Goal: Task Accomplishment & Management: Manage account settings

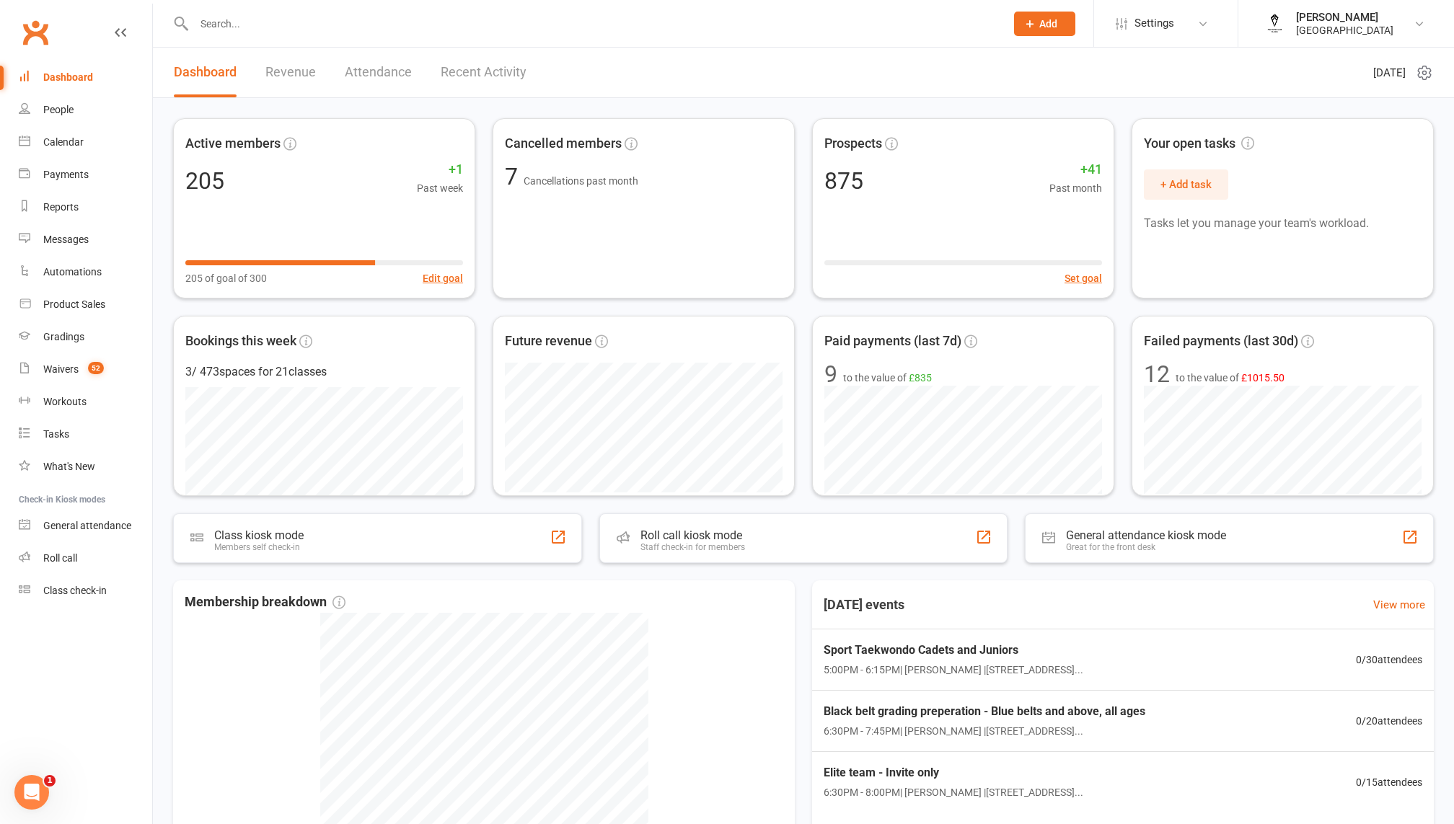
click at [309, 77] on link "Revenue" at bounding box center [290, 73] width 50 height 50
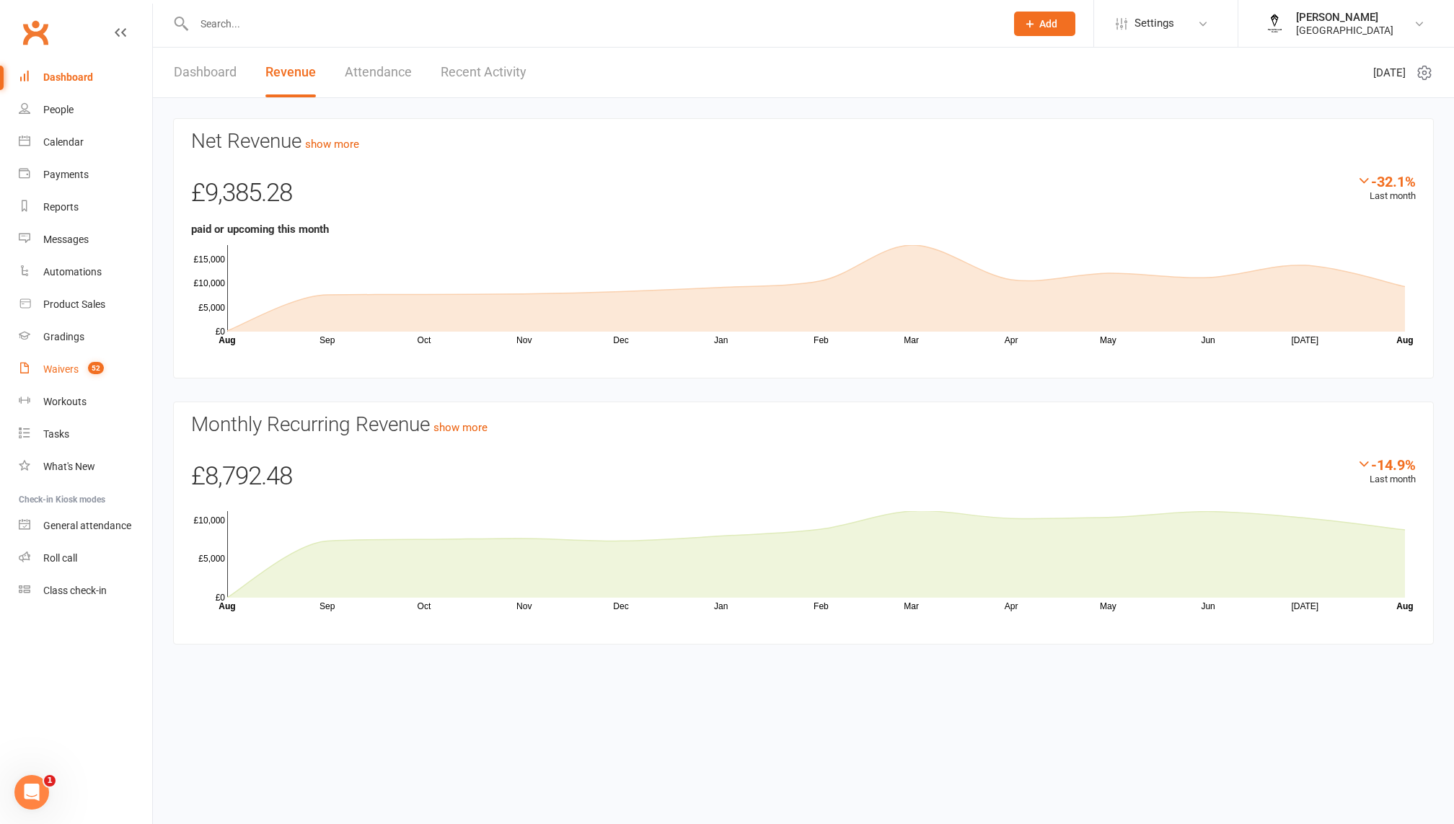
click at [78, 356] on link "Waivers 52" at bounding box center [85, 369] width 133 height 32
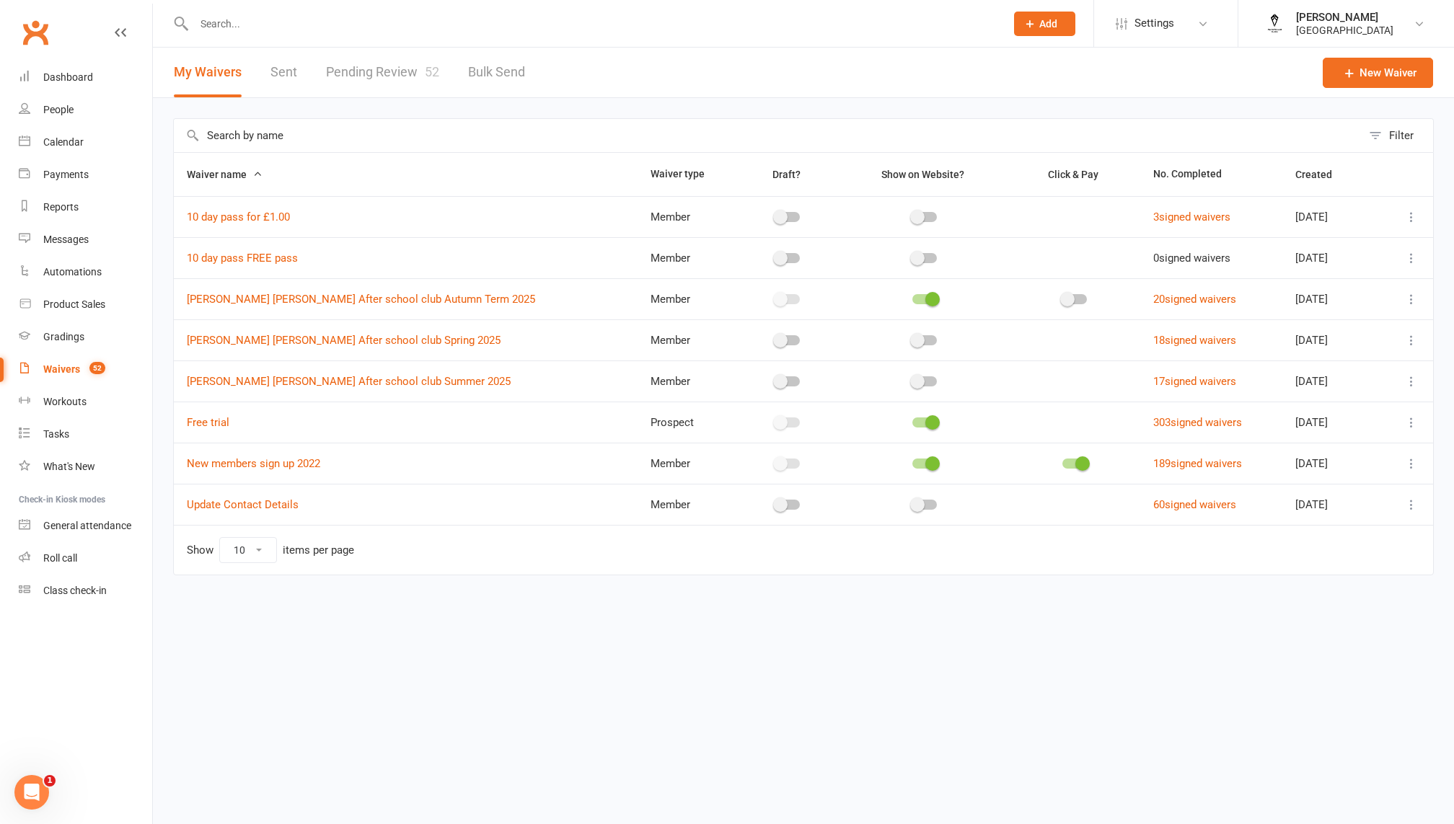
click at [342, 75] on link "Pending Review 52" at bounding box center [382, 73] width 113 height 50
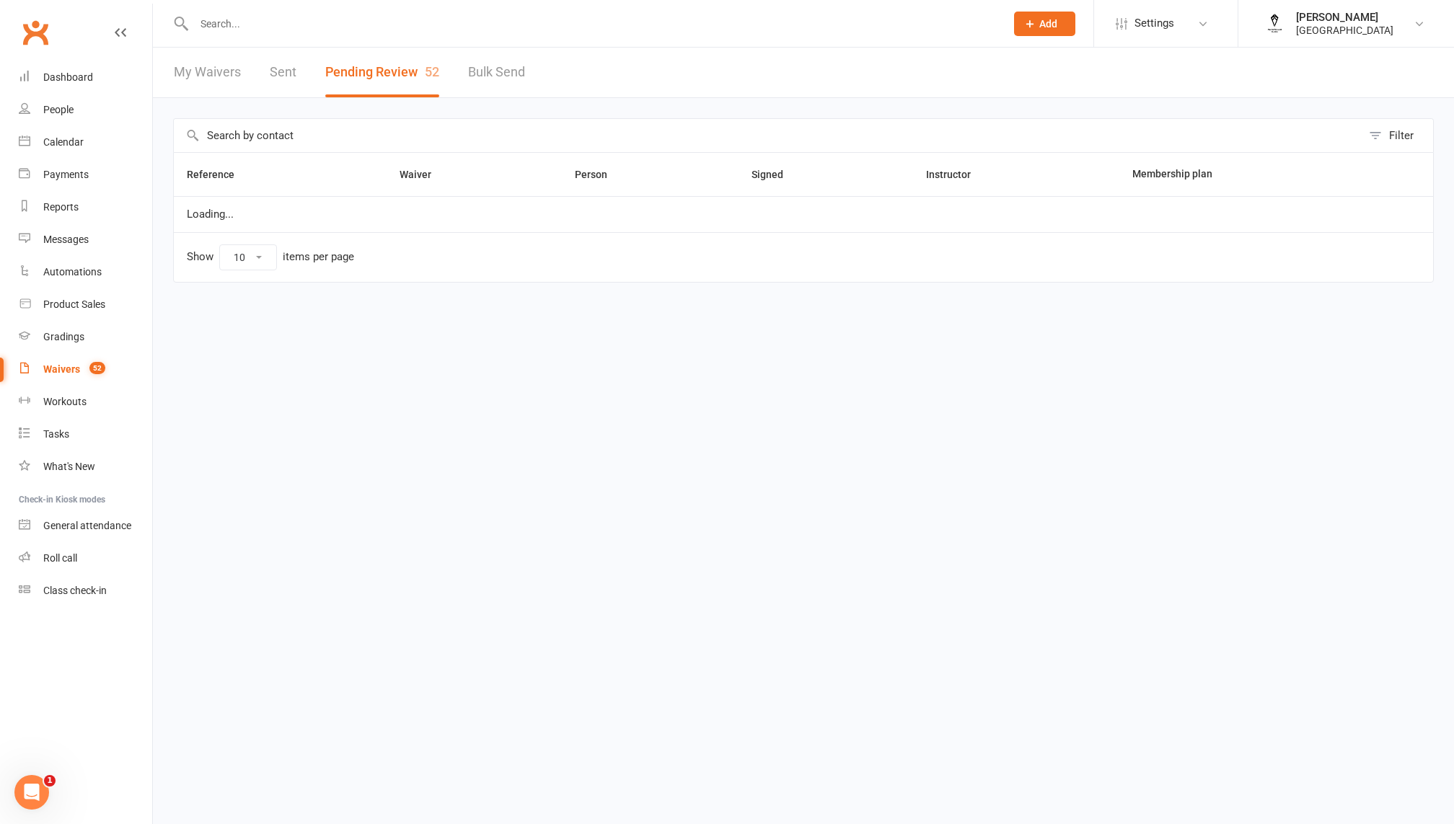
select select "100"
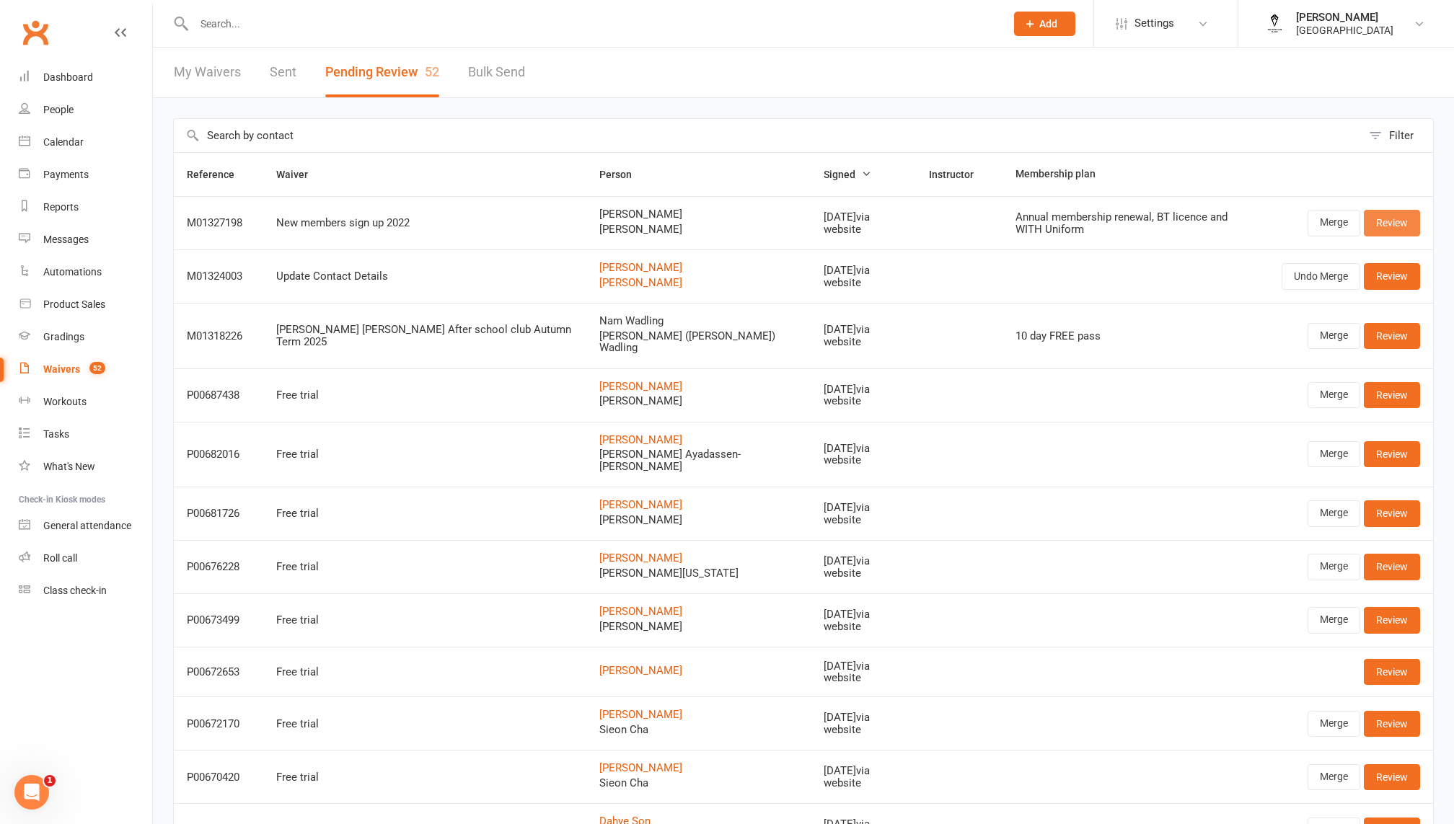
click at [1377, 216] on link "Review" at bounding box center [1392, 223] width 56 height 26
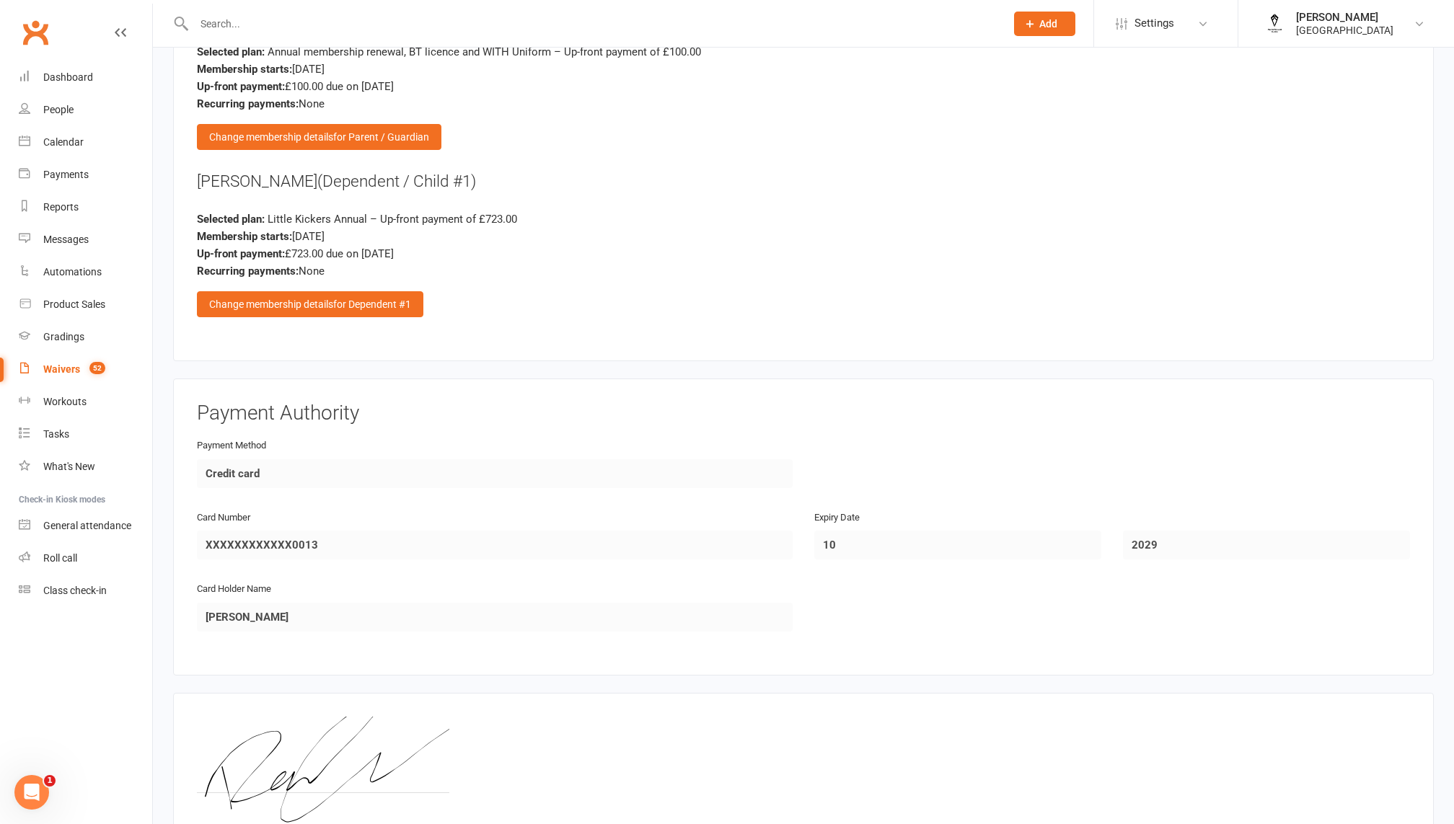
scroll to position [2314, 0]
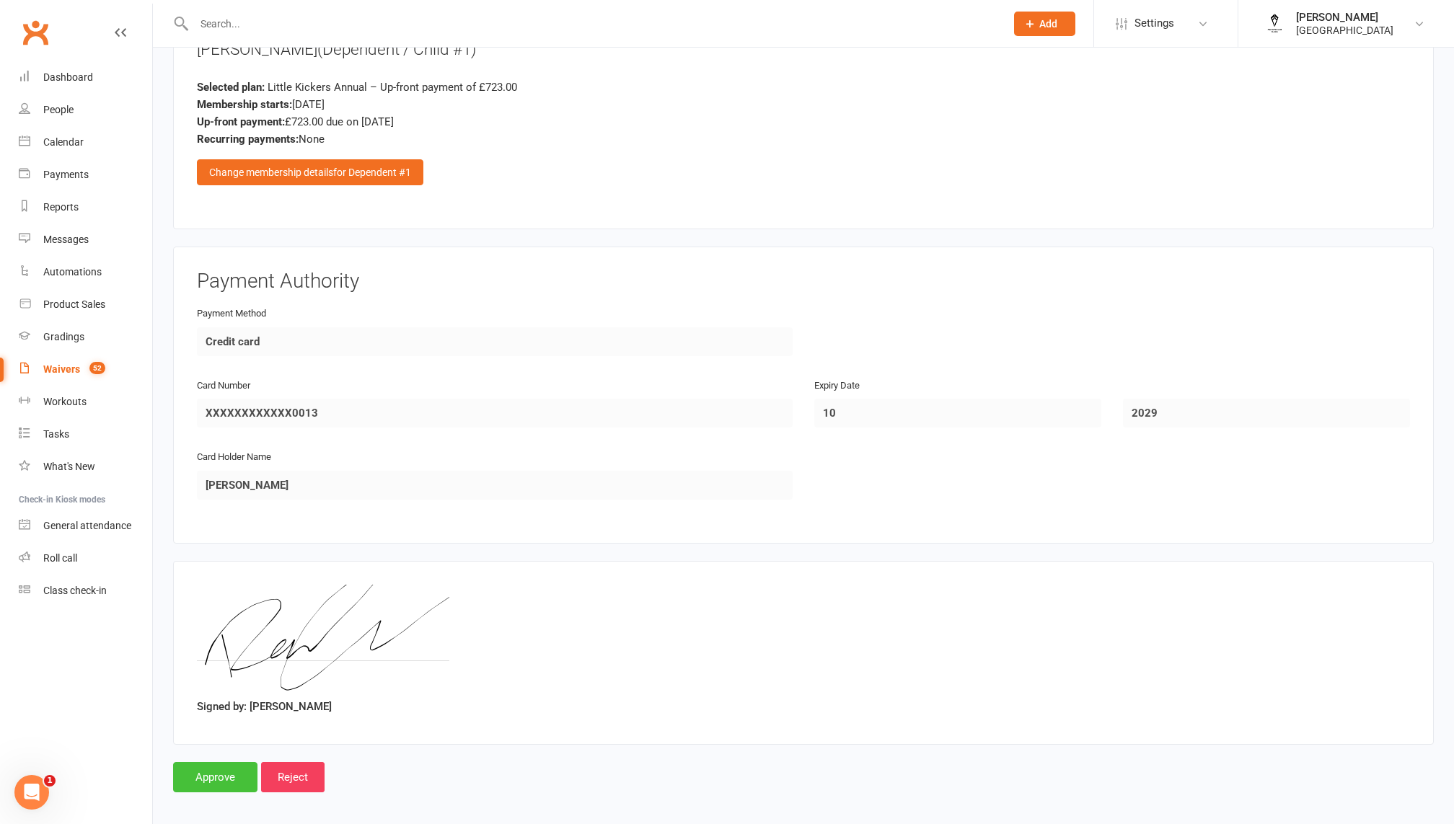
click at [198, 772] on input "Approve" at bounding box center [215, 777] width 84 height 30
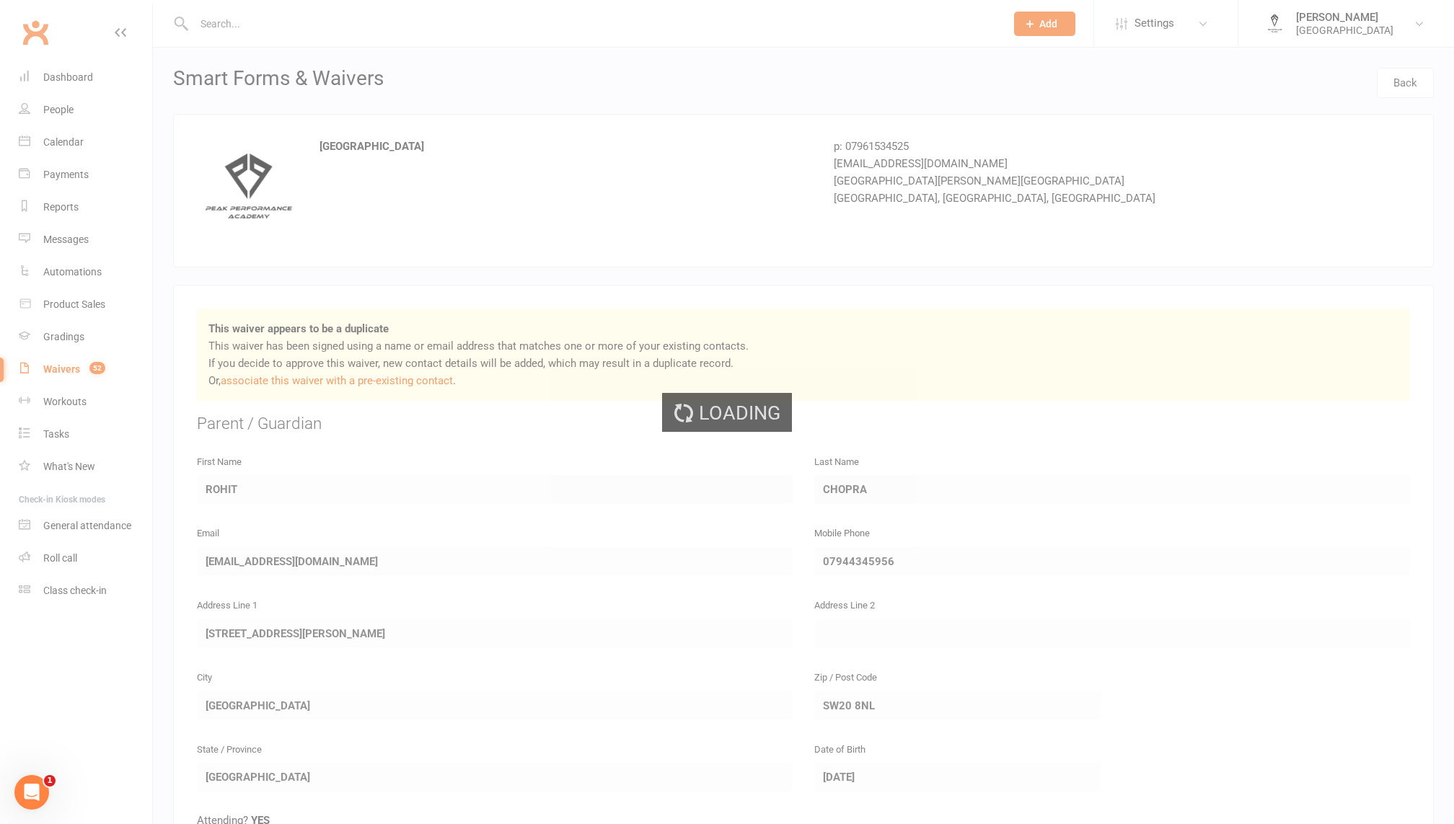
select select "100"
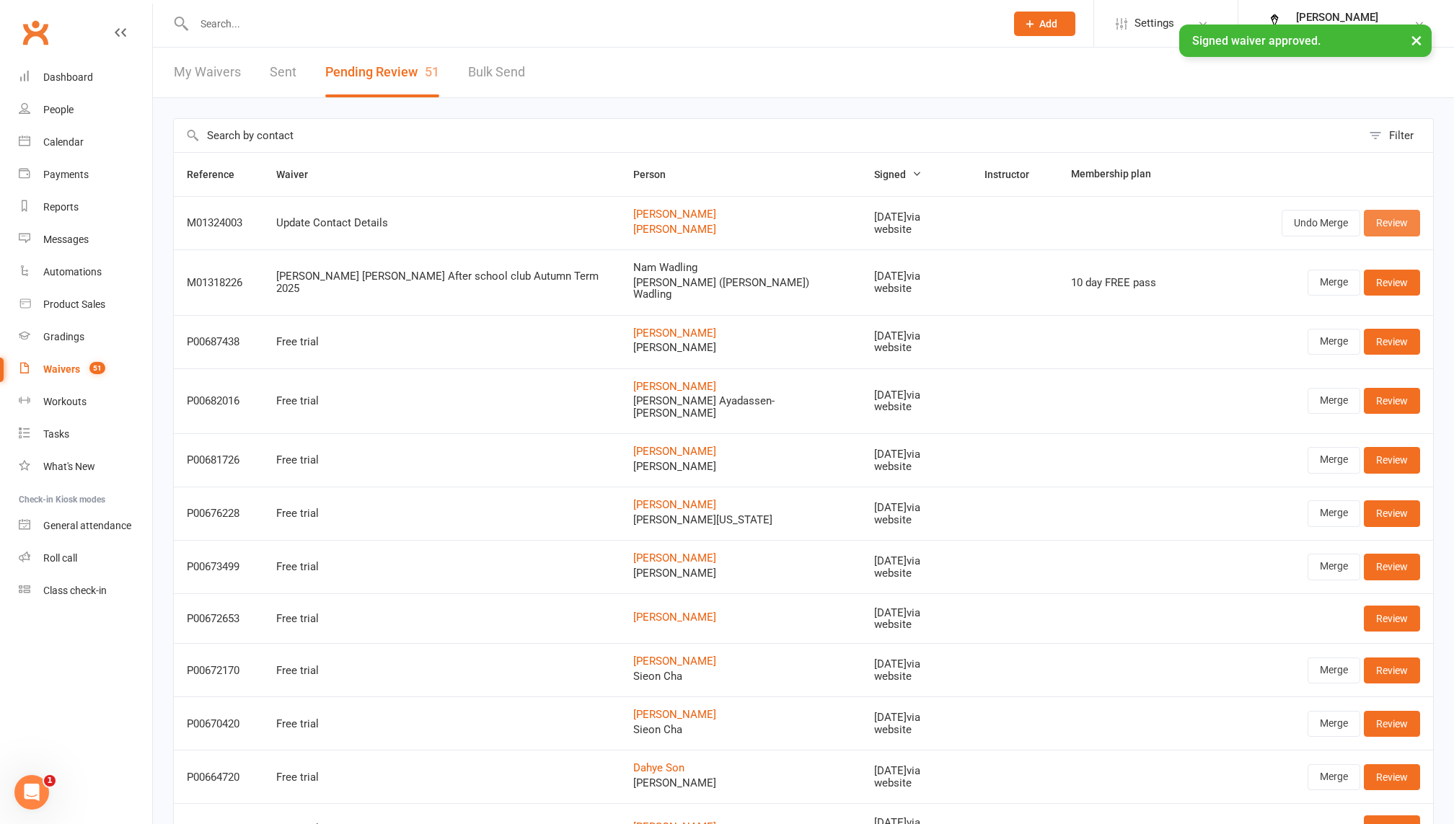
click at [1385, 222] on link "Review" at bounding box center [1392, 223] width 56 height 26
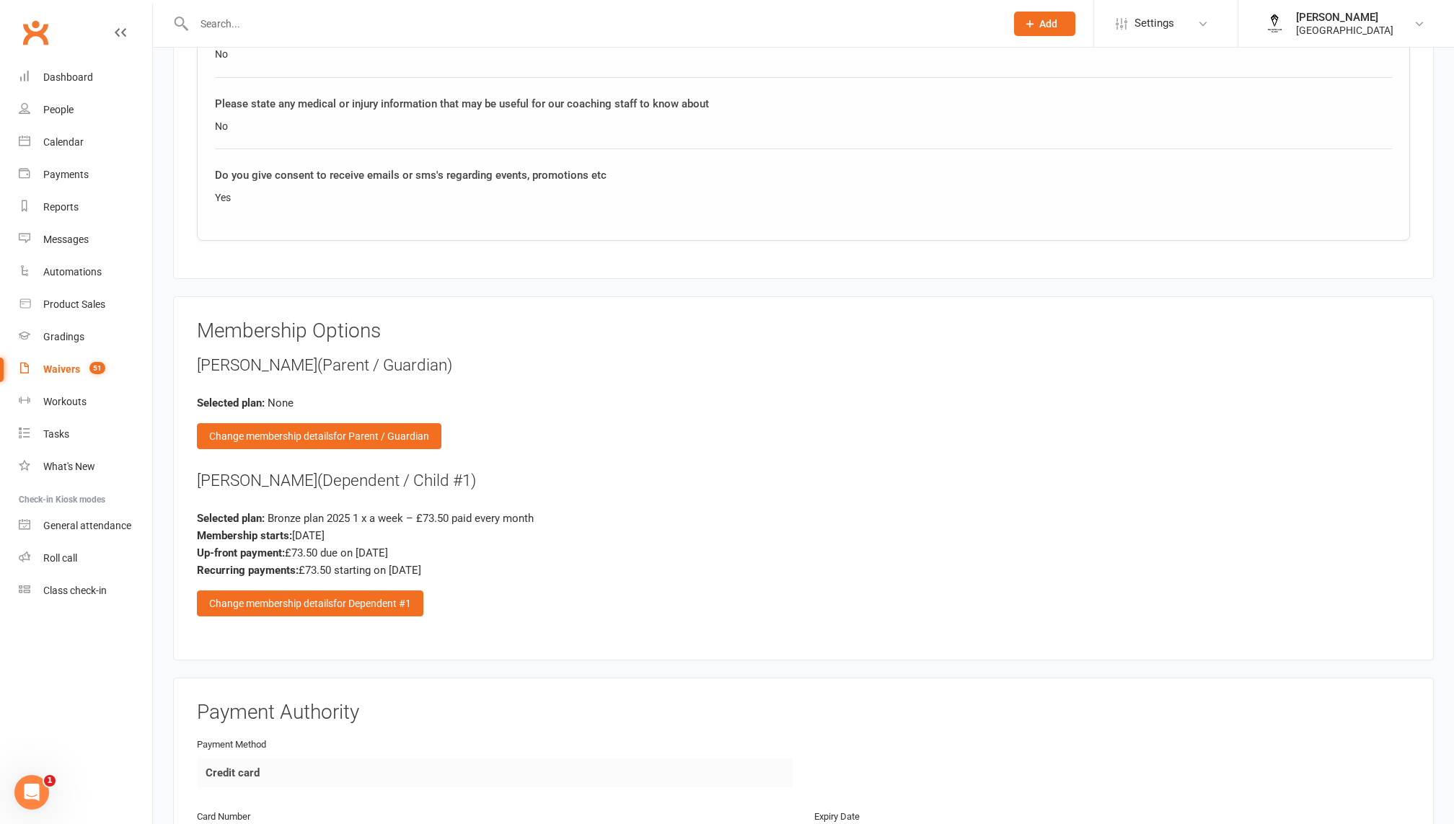
scroll to position [2227, 0]
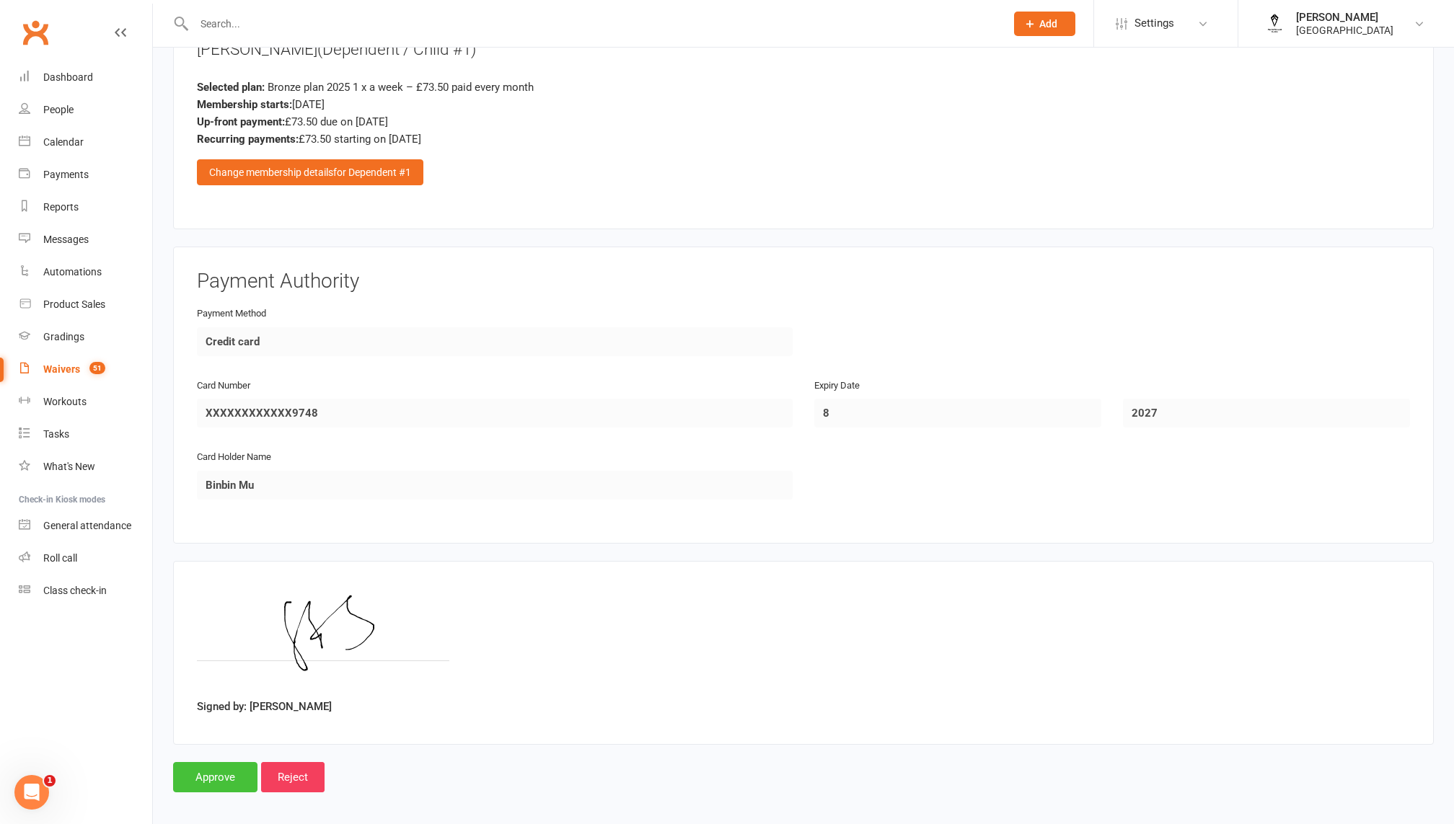
click at [202, 776] on input "Approve" at bounding box center [215, 777] width 84 height 30
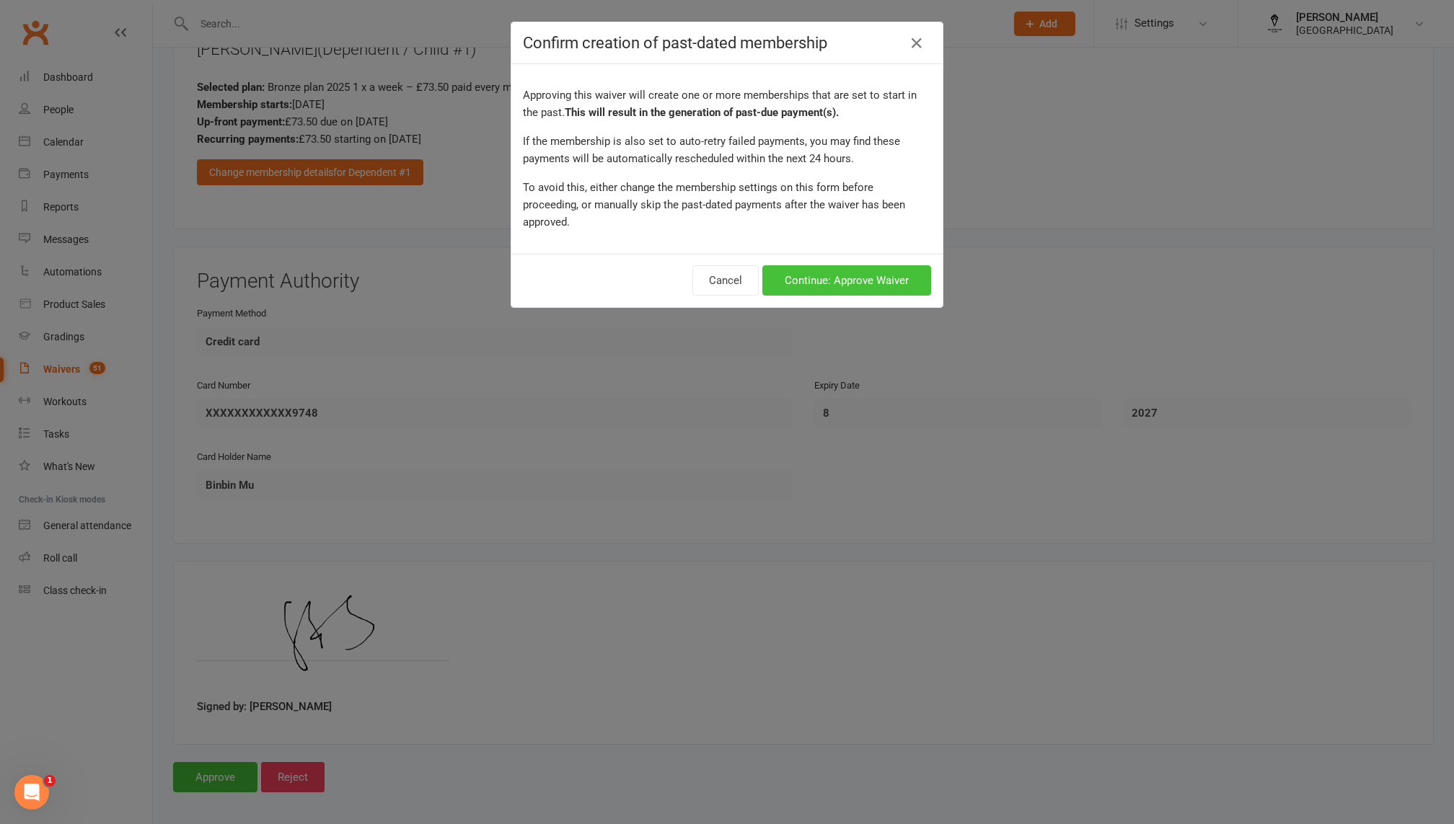
click at [857, 265] on button "Continue: Approve Waiver" at bounding box center [846, 280] width 169 height 30
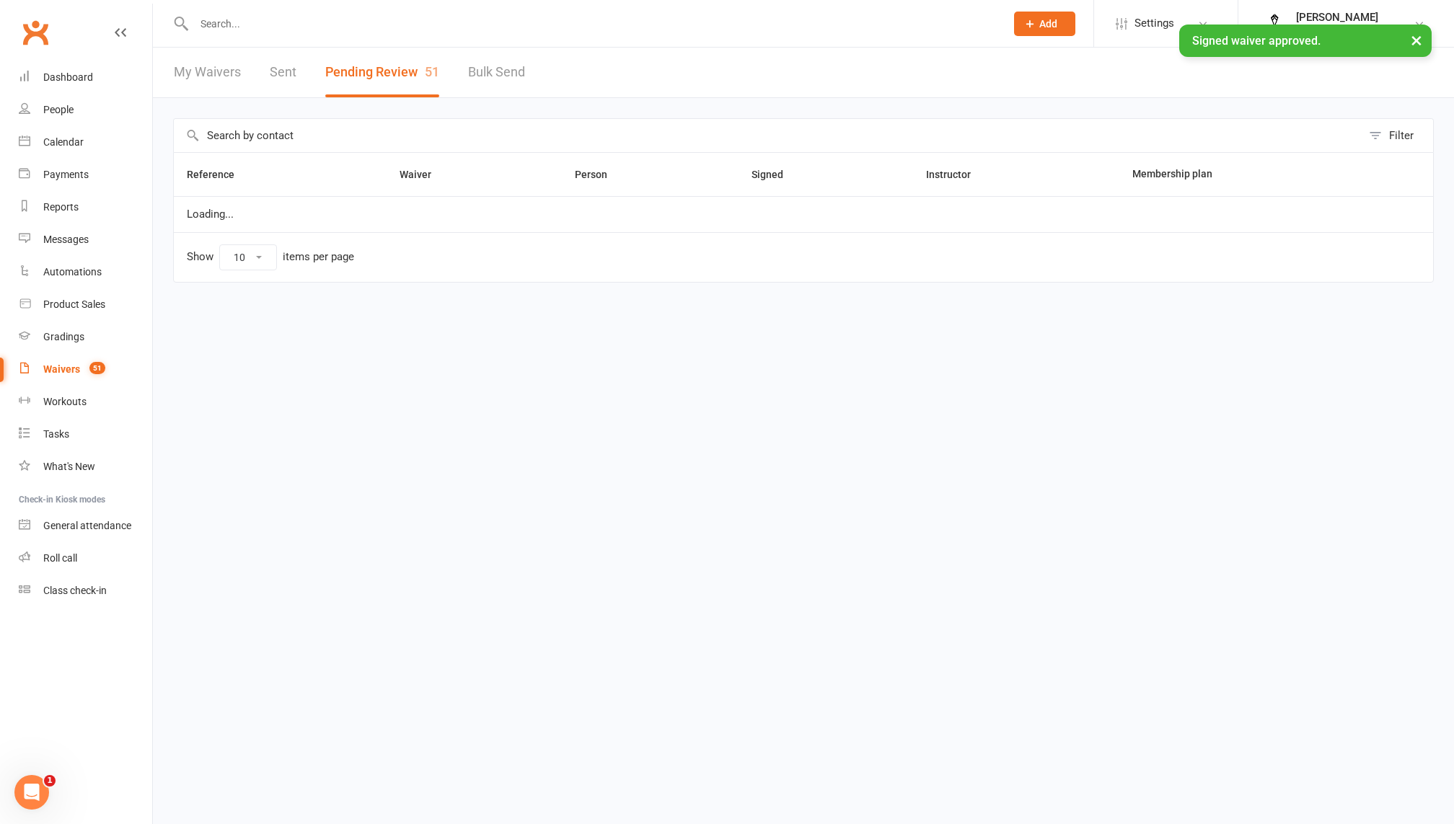
select select "100"
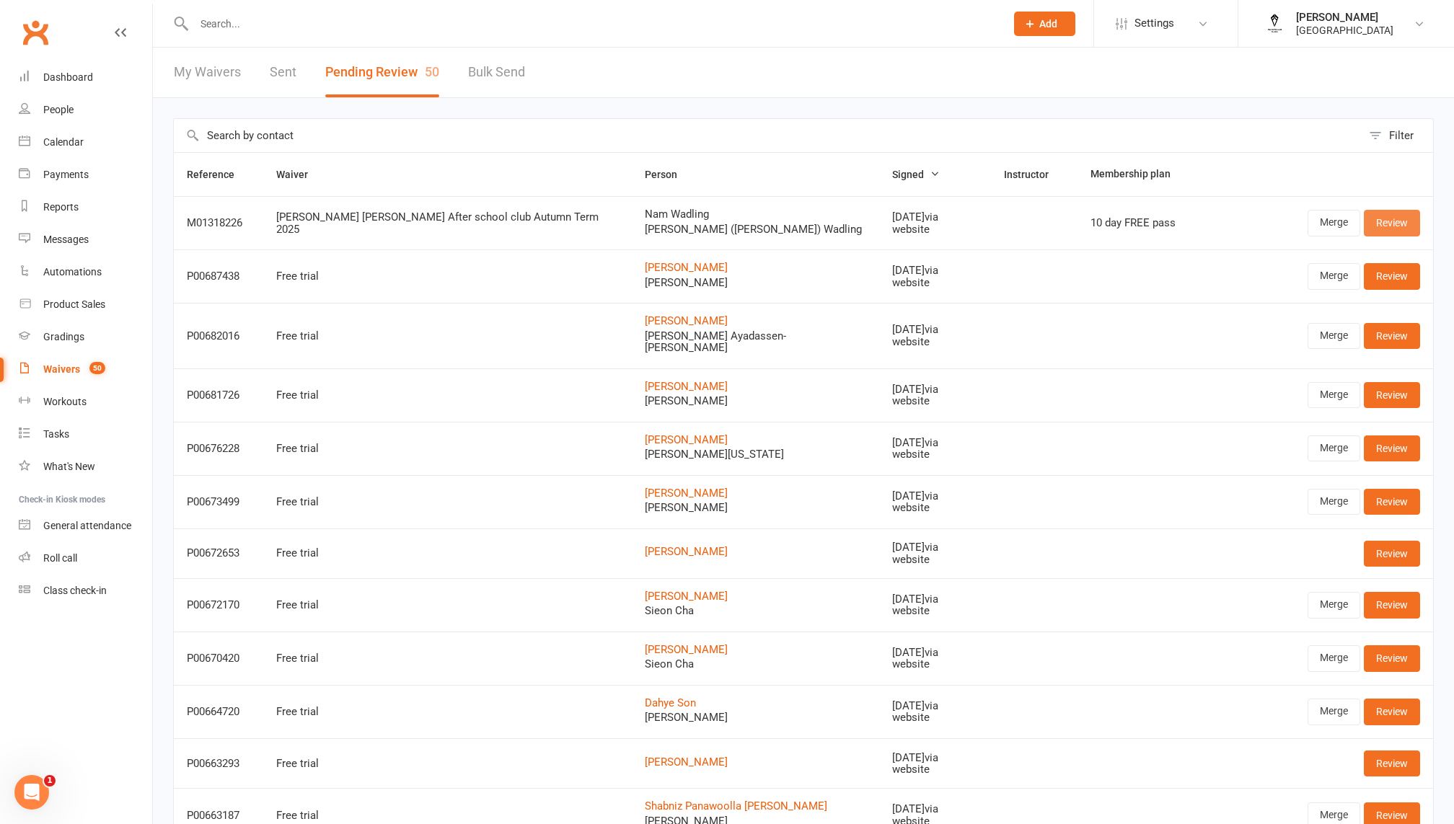
click at [1394, 224] on link "Review" at bounding box center [1392, 223] width 56 height 26
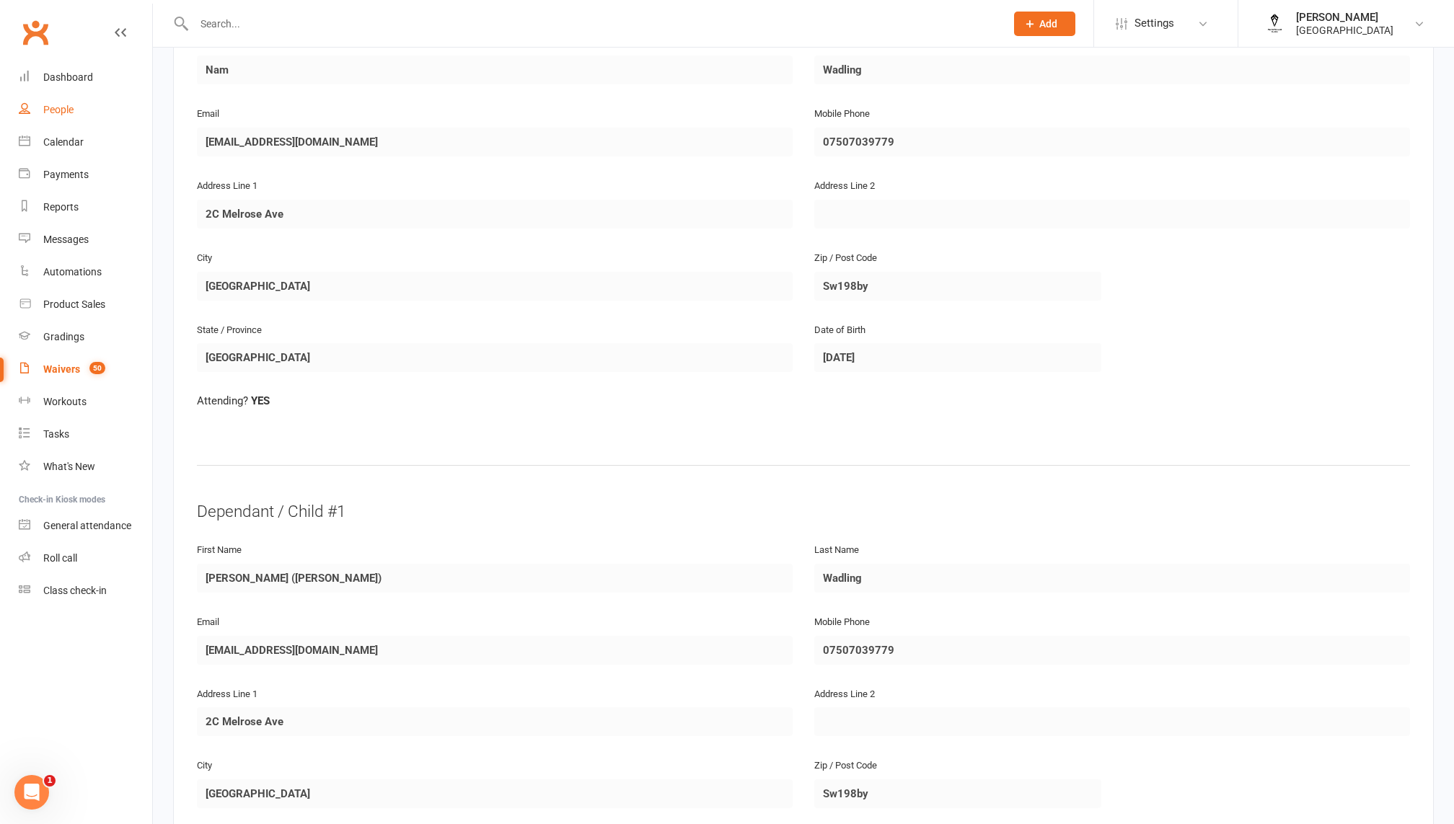
scroll to position [309, 0]
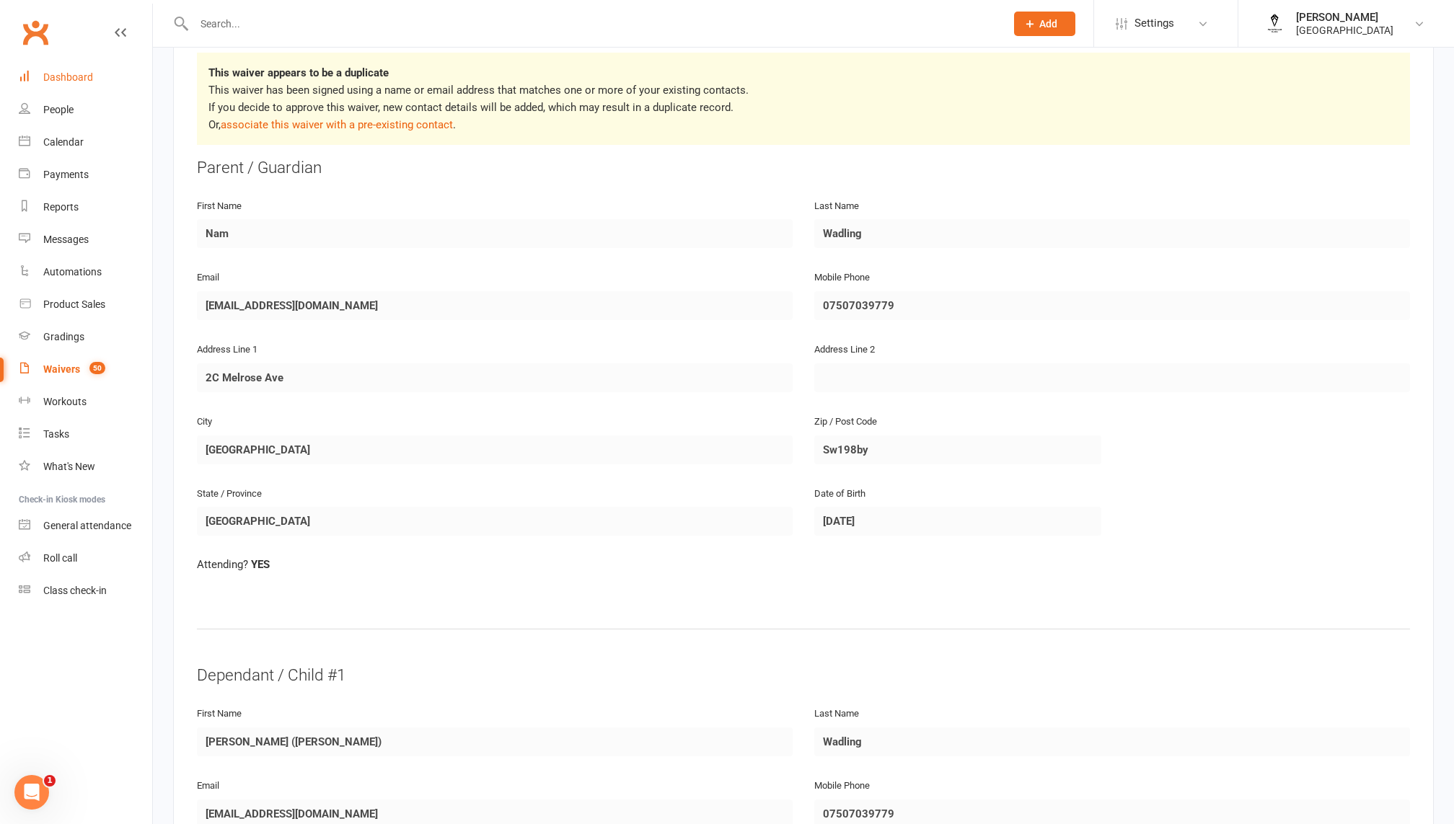
click at [81, 88] on link "Dashboard" at bounding box center [85, 77] width 133 height 32
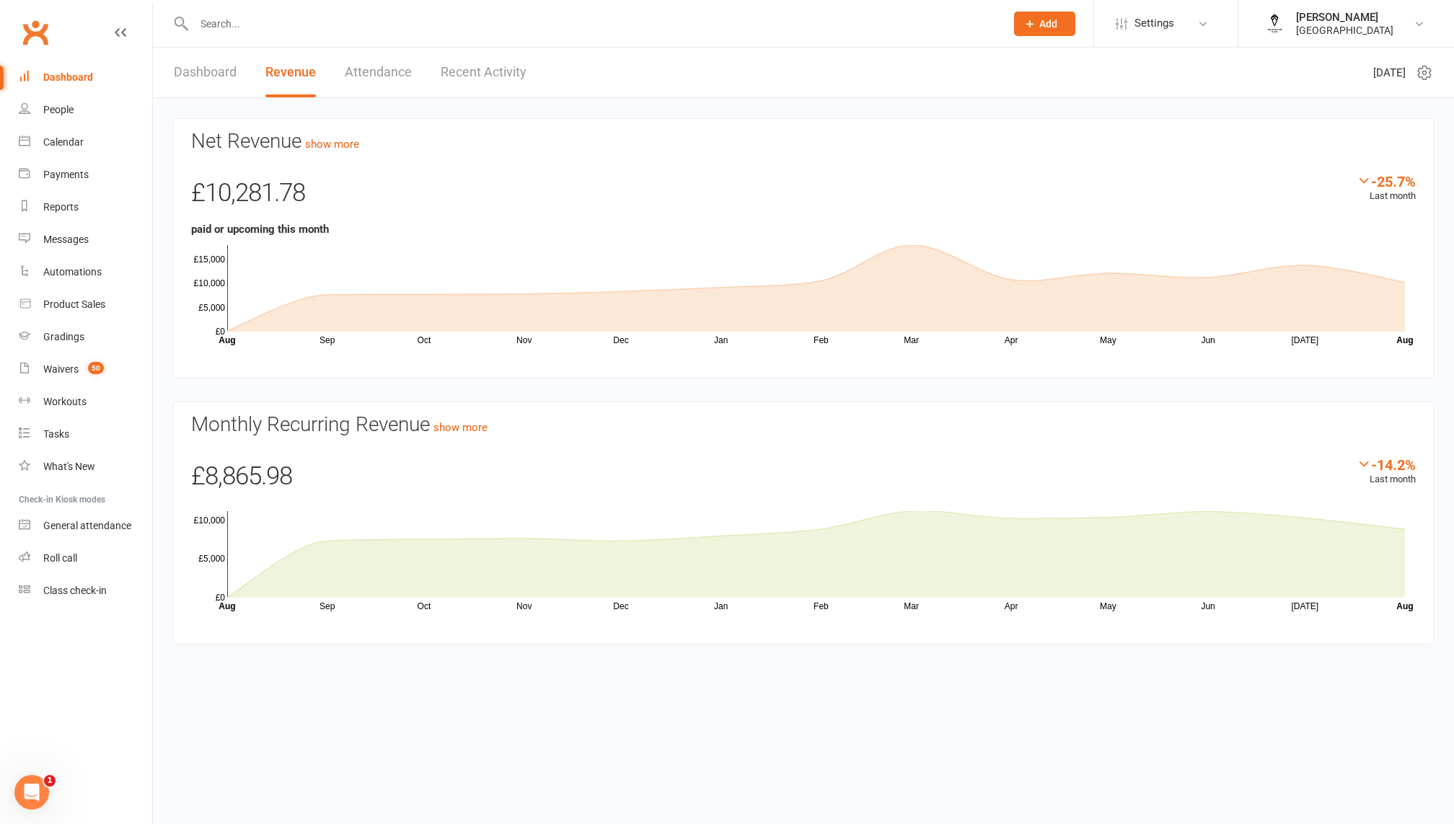
click at [86, 75] on div "Dashboard" at bounding box center [68, 77] width 50 height 12
click at [450, 427] on link "show more" at bounding box center [460, 427] width 54 height 13
